Goal: Browse casually: Explore the website without a specific task or goal

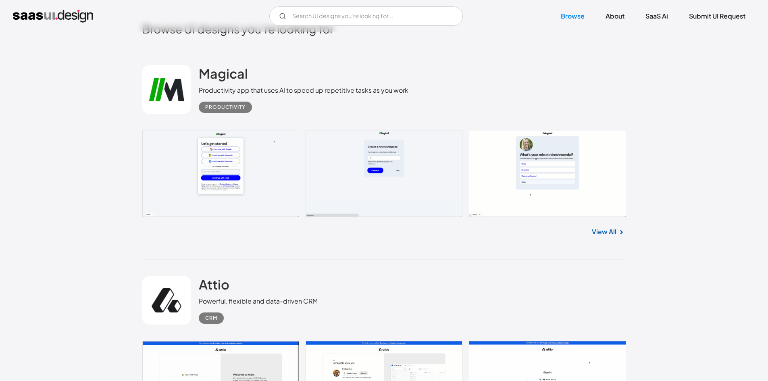
scroll to position [282, 0]
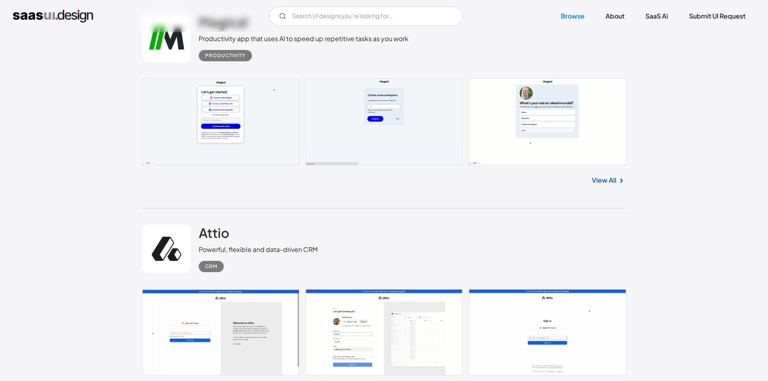
click at [229, 106] on link at bounding box center [384, 121] width 484 height 87
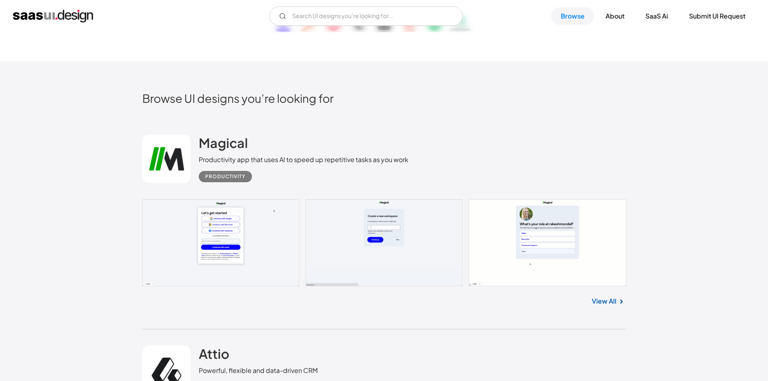
scroll to position [0, 0]
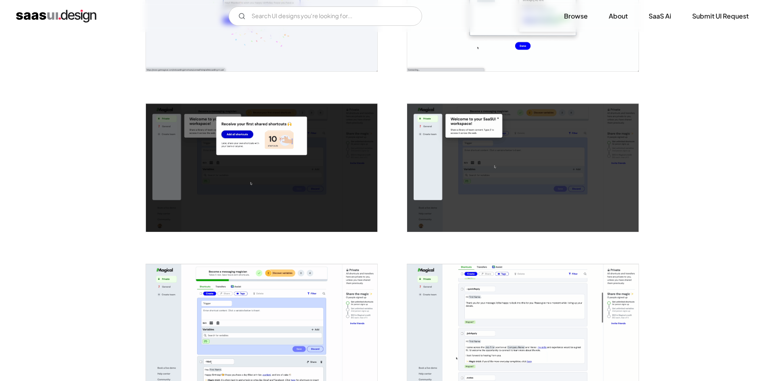
scroll to position [766, 0]
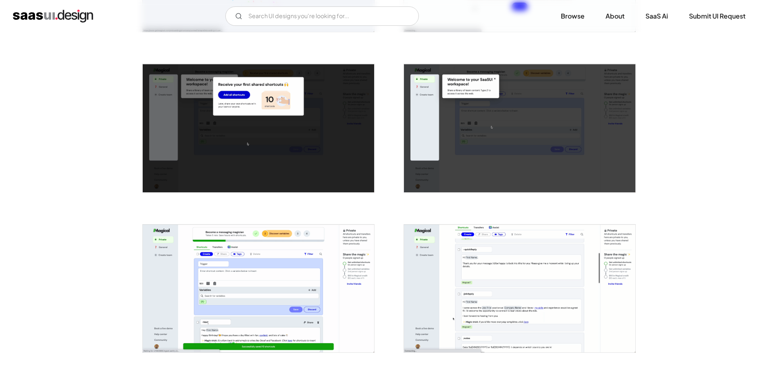
click at [285, 108] on img "open lightbox" at bounding box center [258, 128] width 231 height 128
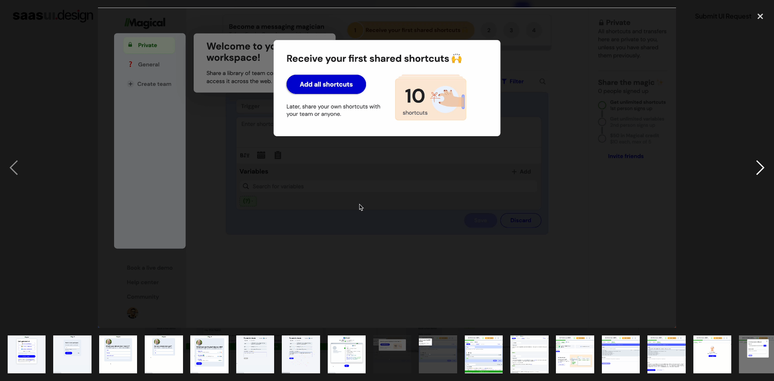
click at [767, 165] on div "next image" at bounding box center [760, 168] width 27 height 320
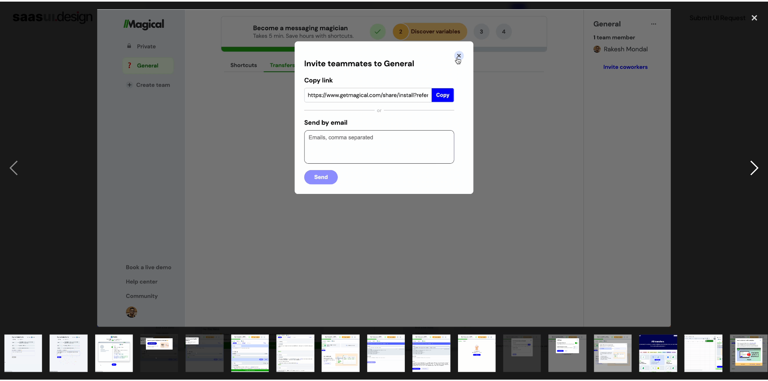
scroll to position [0, 239]
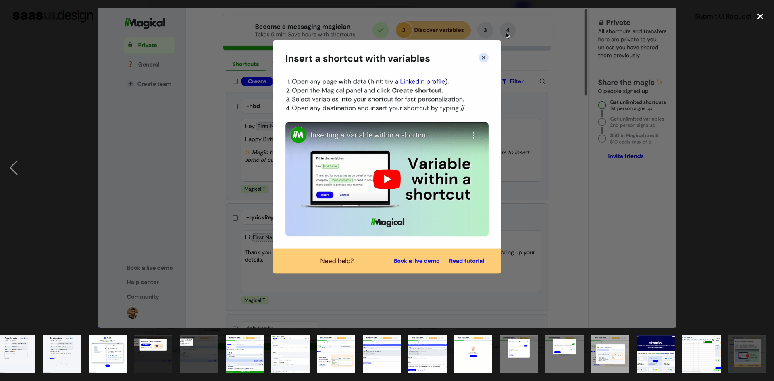
click at [763, 21] on div "close lightbox" at bounding box center [760, 17] width 27 height 18
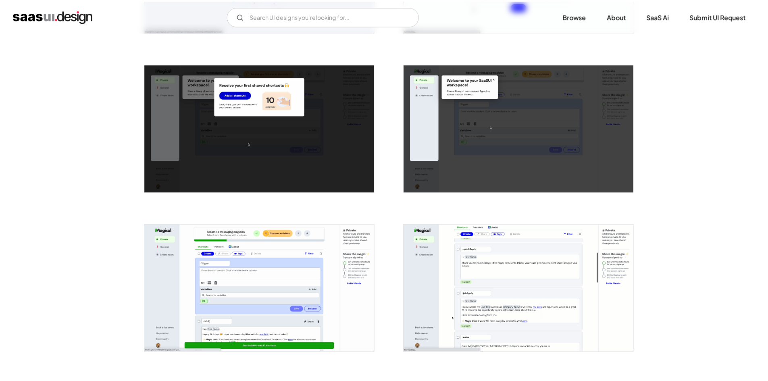
scroll to position [0, 0]
